Goal: Transaction & Acquisition: Subscribe to service/newsletter

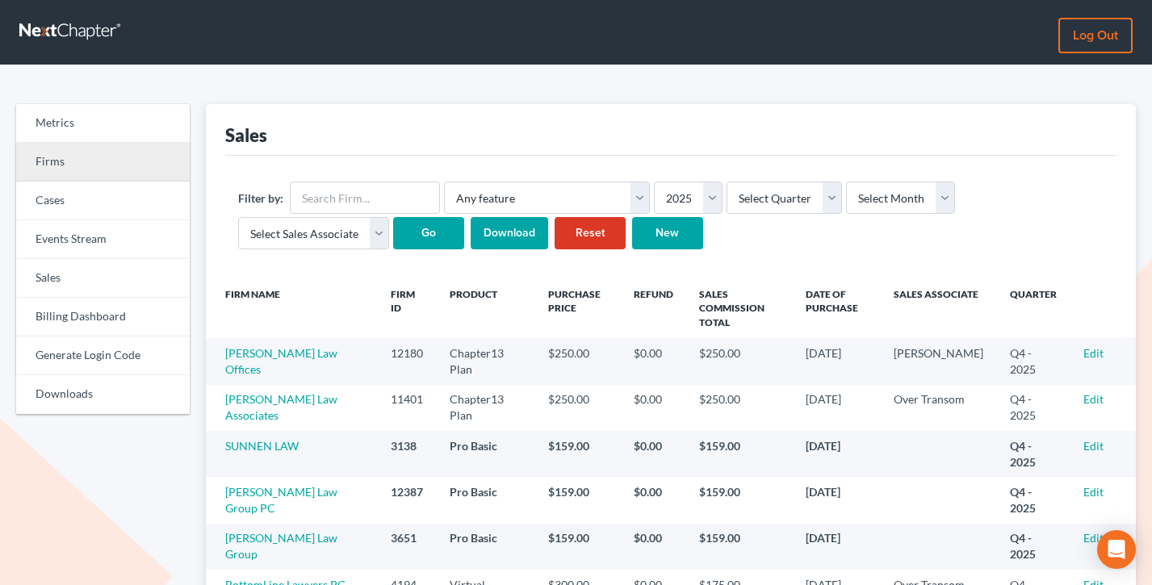
click at [51, 149] on link "Firms" at bounding box center [103, 162] width 174 height 39
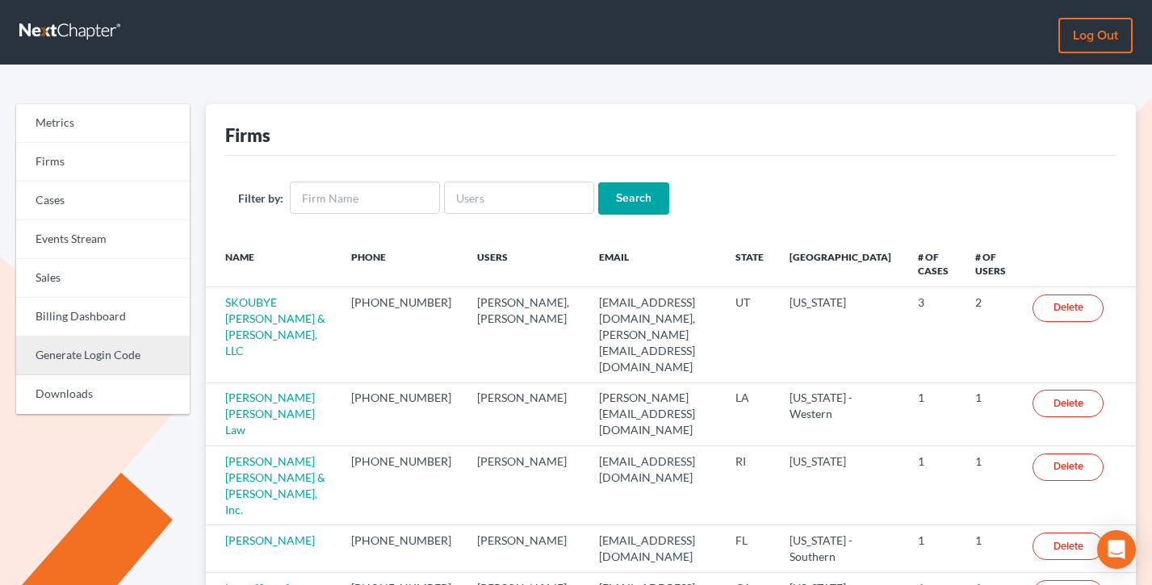
click at [89, 362] on link "Generate Login Code" at bounding box center [103, 356] width 174 height 39
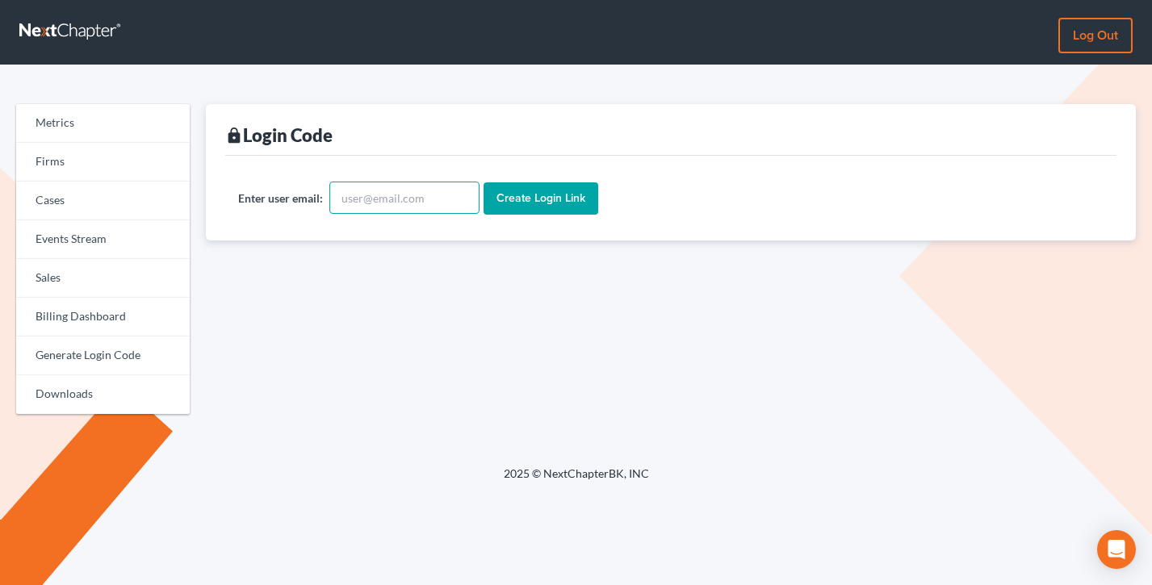
click at [387, 192] on input "text" at bounding box center [404, 198] width 150 height 32
type input "dakotavirtualpara@gmail.com"
click at [551, 191] on input "Create Login Link" at bounding box center [541, 198] width 115 height 32
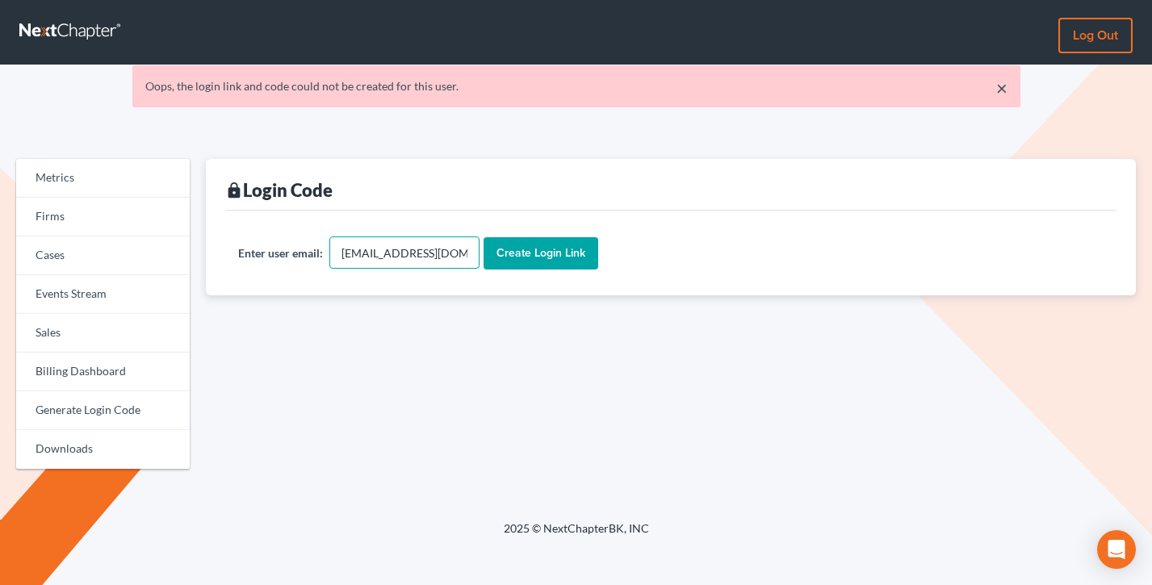
click at [408, 257] on input "[EMAIL_ADDRESS][DOMAIN_NAME]" at bounding box center [404, 253] width 150 height 32
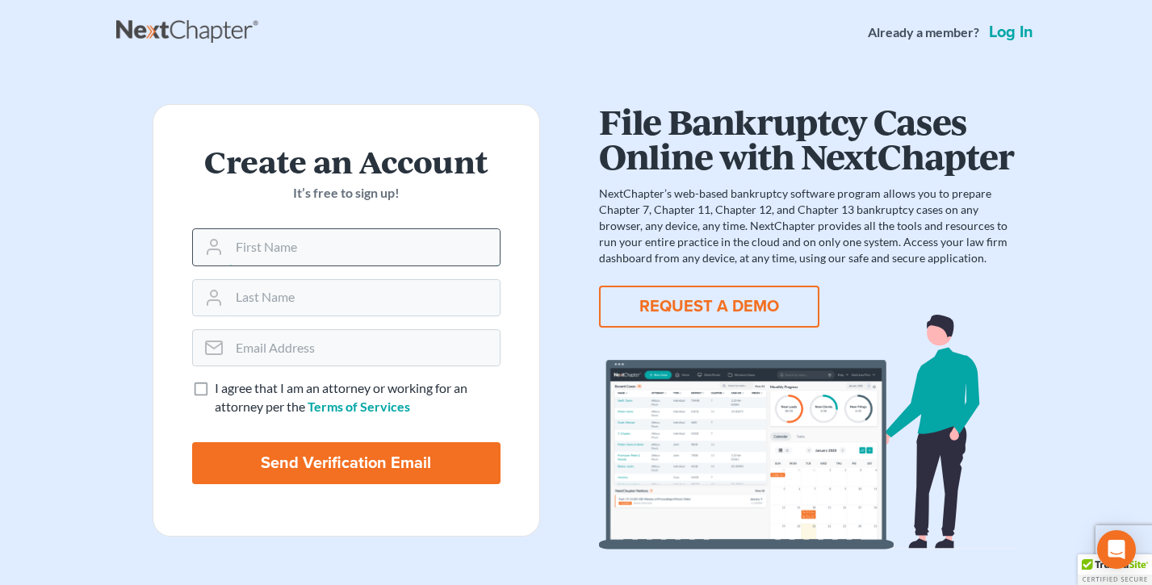
click at [325, 241] on input "text" at bounding box center [364, 247] width 270 height 36
type input "Dakota"
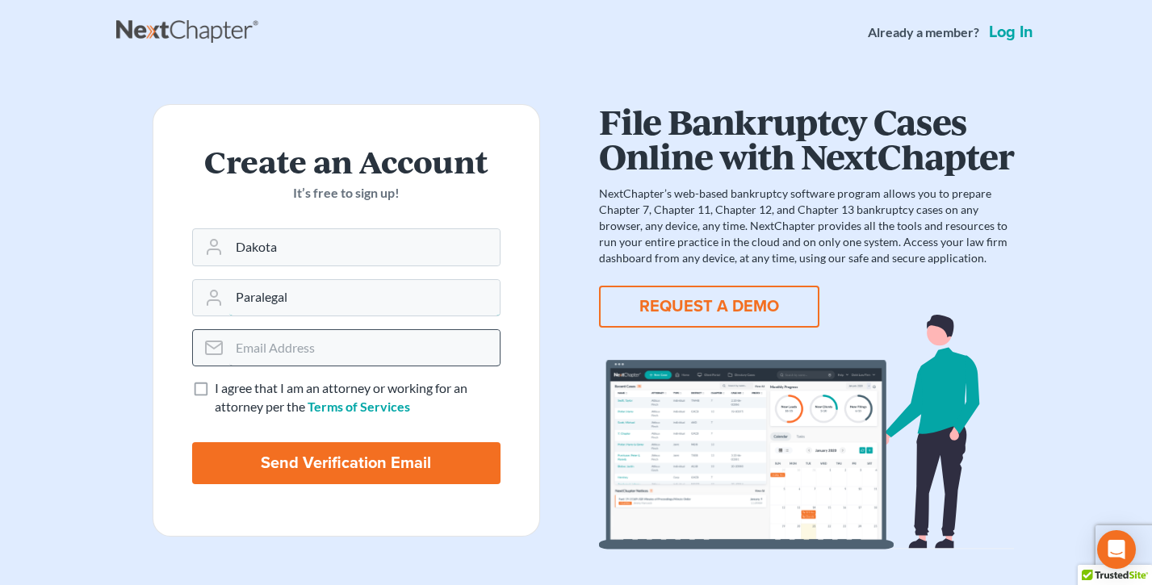
type input "Paralegal"
click at [281, 350] on input "email" at bounding box center [364, 348] width 270 height 36
paste input "[EMAIL_ADDRESS][DOMAIN_NAME]"
type input "[EMAIL_ADDRESS][DOMAIN_NAME]"
click at [215, 389] on label "I agree that I am an attorney or working for an attorney per the Terms of Servi…" at bounding box center [358, 397] width 286 height 37
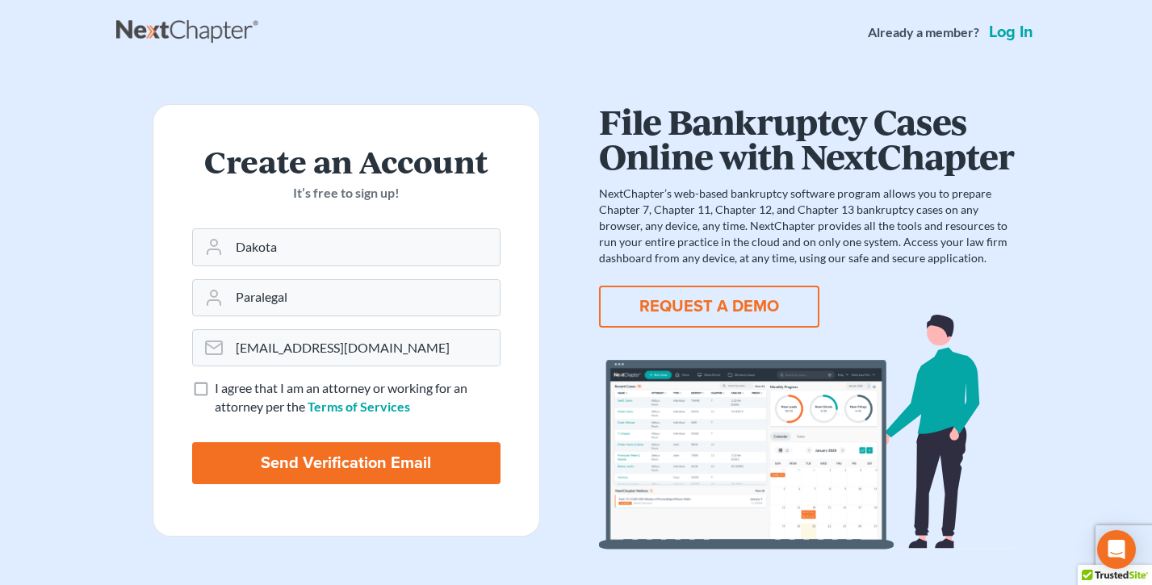
click at [221, 389] on input "I agree that I am an attorney or working for an attorney per the Terms of Servi…" at bounding box center [226, 384] width 10 height 10
checkbox input "true"
click at [328, 471] on input "Send Verification Email" at bounding box center [346, 463] width 308 height 42
type input "Thinking..."
